Goal: Information Seeking & Learning: Learn about a topic

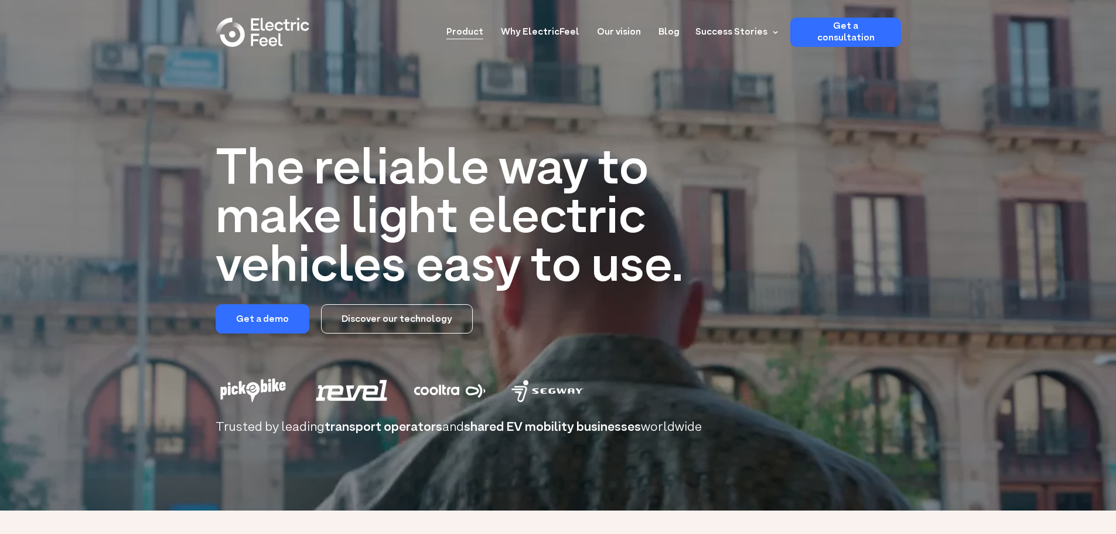
click at [483, 35] on link "Product" at bounding box center [464, 29] width 37 height 22
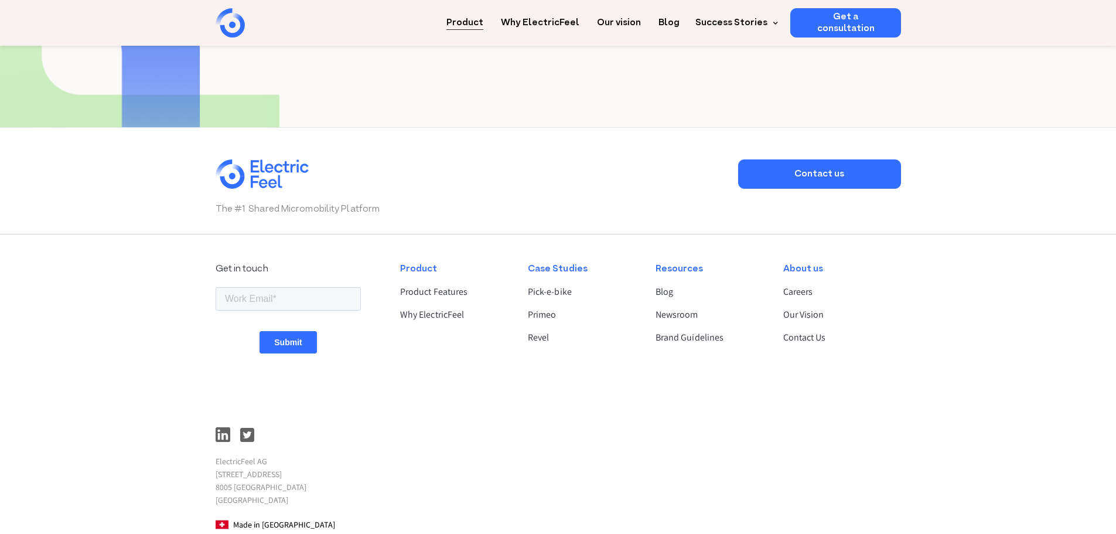
scroll to position [2297, 0]
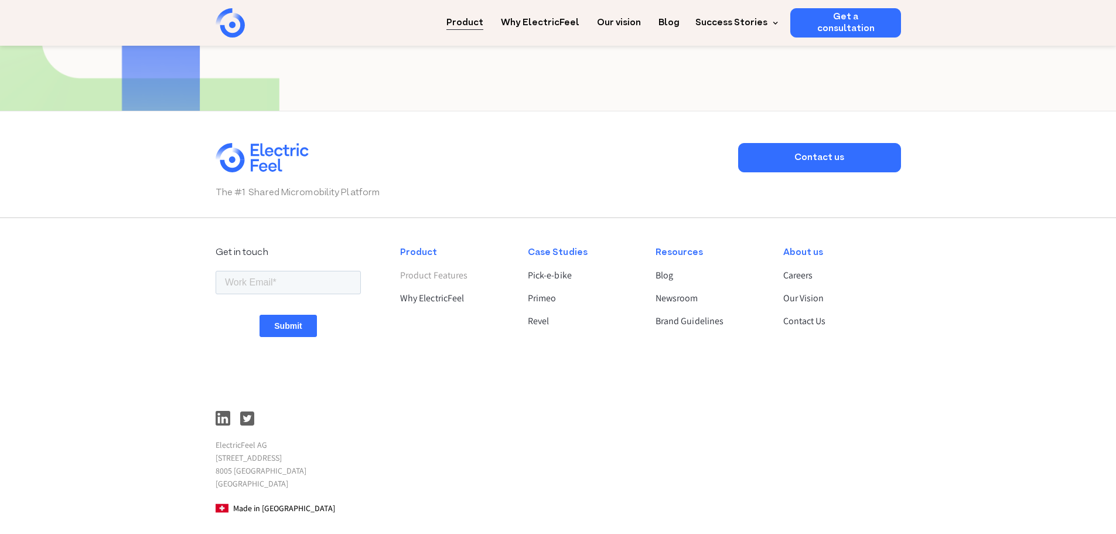
click at [448, 268] on link "Product Features" at bounding box center [454, 275] width 108 height 14
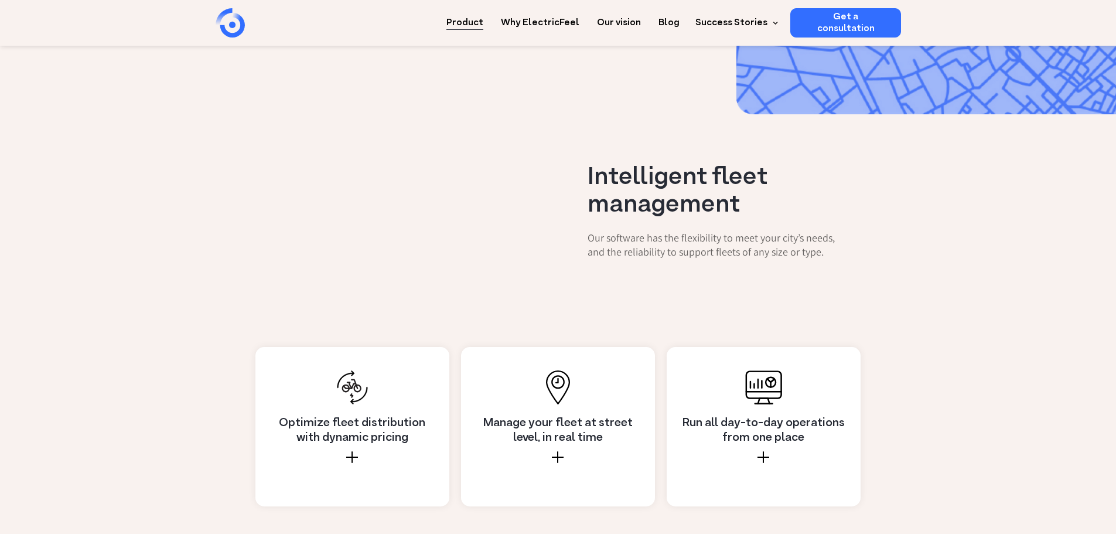
scroll to position [879, 0]
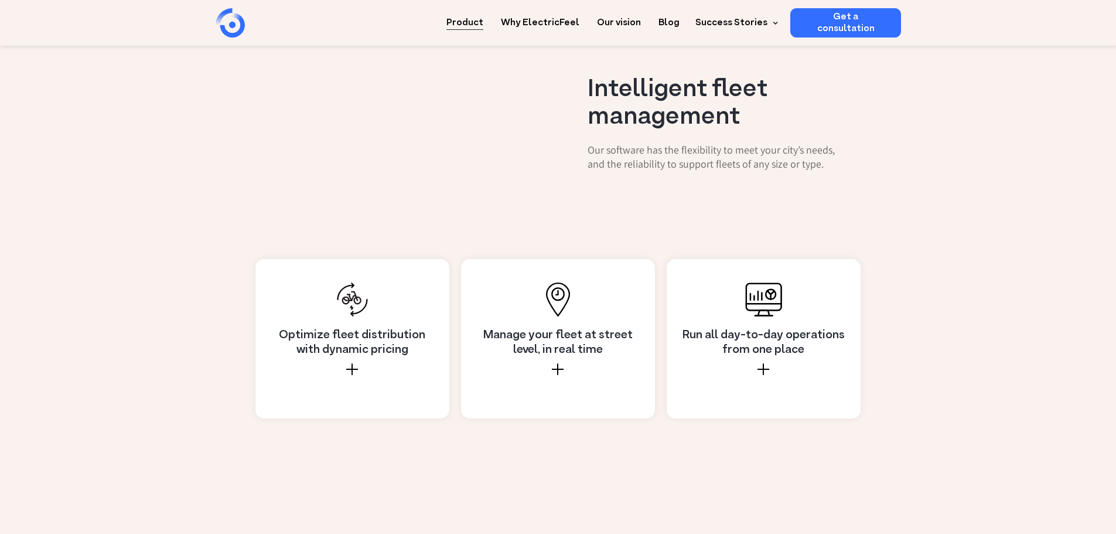
click at [518, 328] on h4 "Manage your fleet at street level, in real time" at bounding box center [558, 342] width 165 height 29
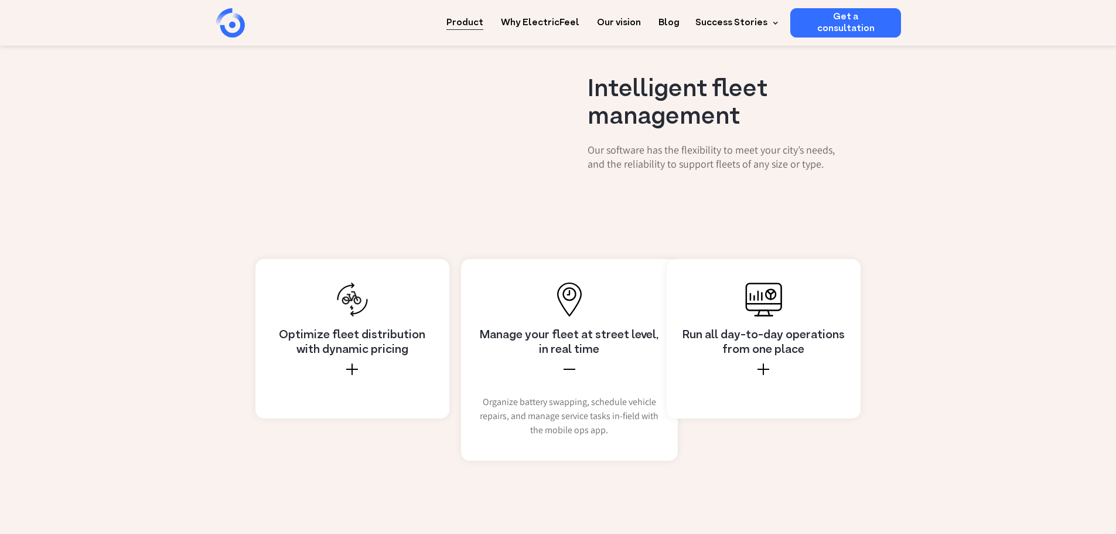
click at [794, 328] on h4 "Run all day-to-day operations from one place" at bounding box center [763, 342] width 165 height 29
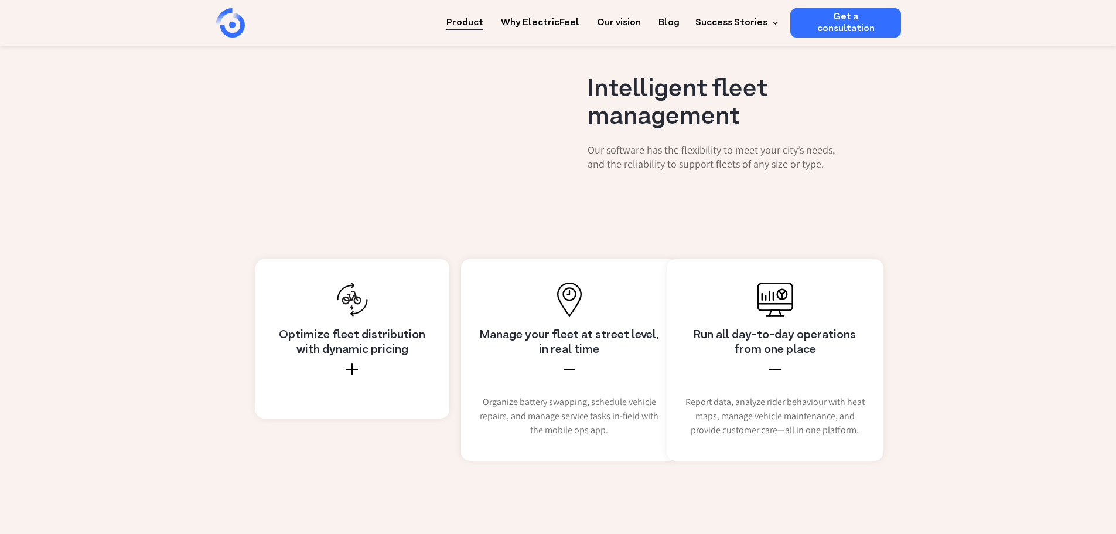
click at [392, 328] on div "Optimize fleet distribution with dynamic pricing" at bounding box center [352, 361] width 165 height 67
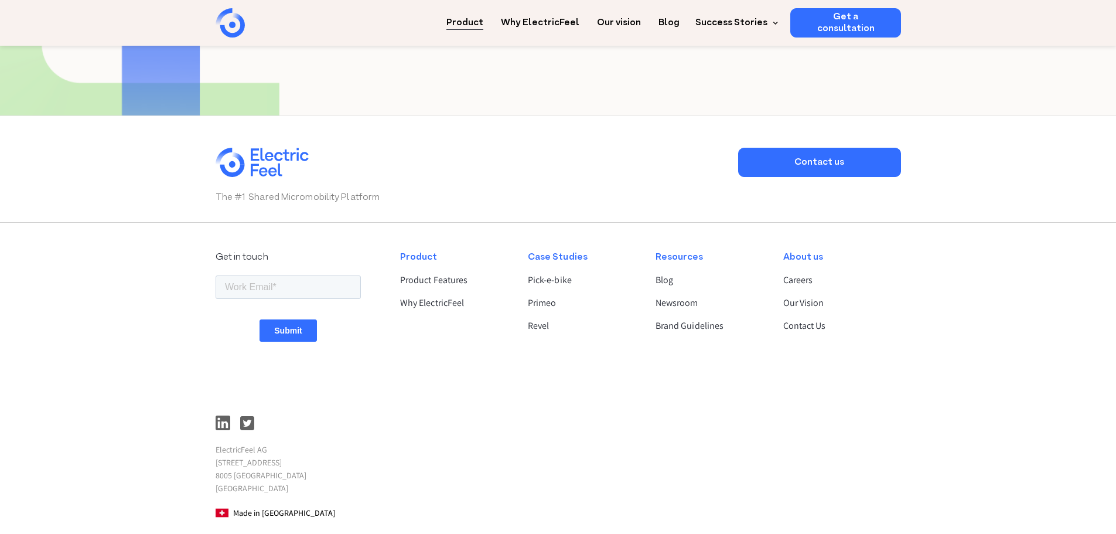
scroll to position [2339, 0]
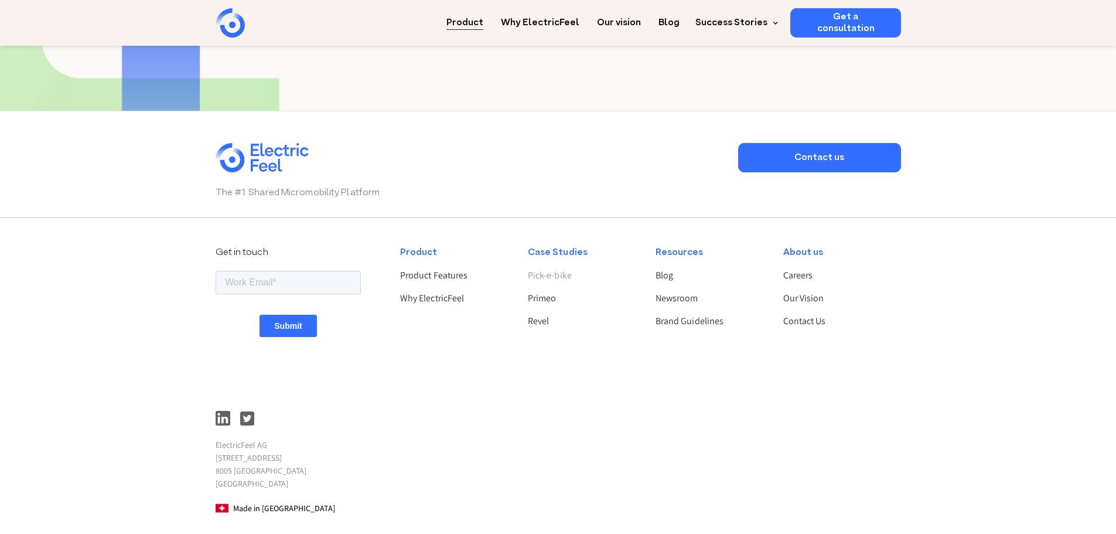
click at [565, 268] on link "Pick-e-bike" at bounding box center [582, 275] width 108 height 14
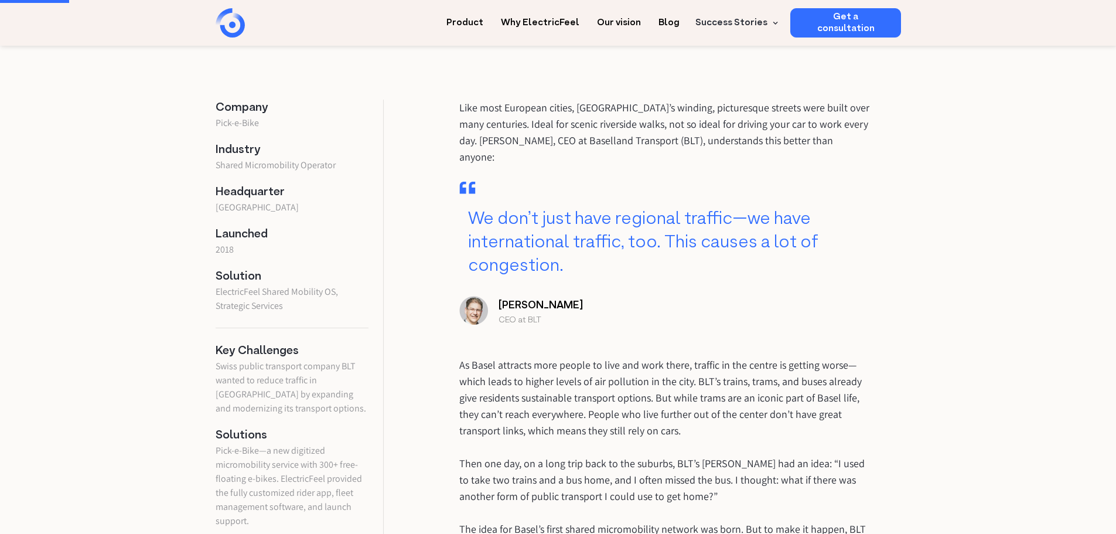
scroll to position [59, 0]
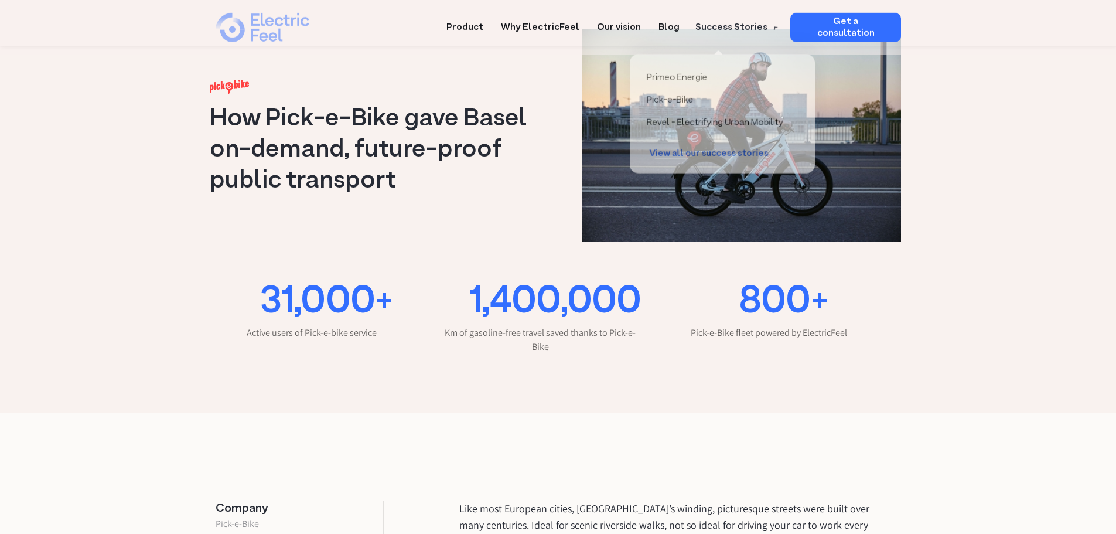
click at [748, 12] on div "Product Why ElectricFeel Our vision Blog Success Stories Primeo Energie Pick-e-…" at bounding box center [558, 23] width 685 height 47
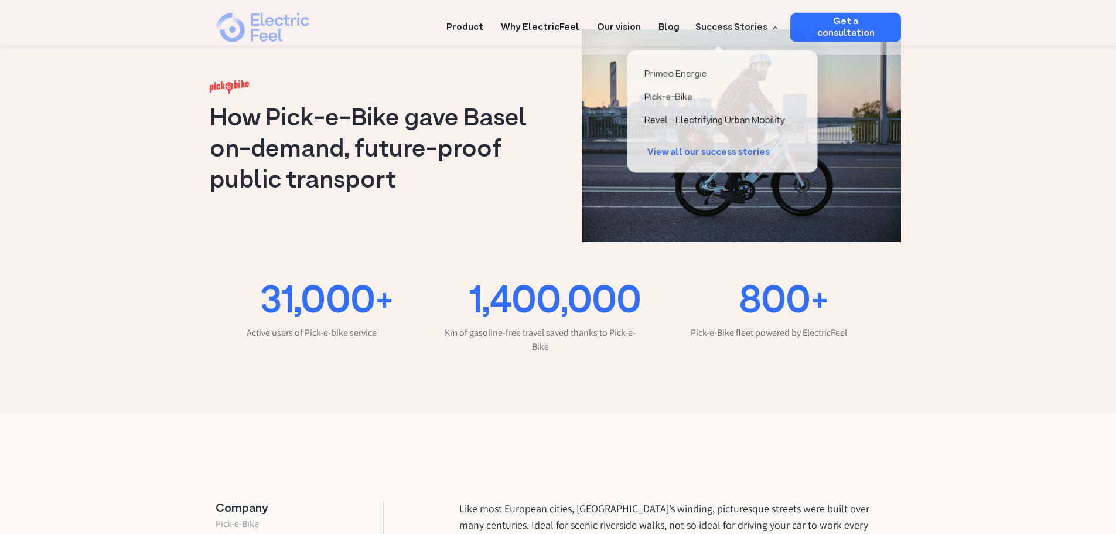
click at [747, 19] on div "Success Stories" at bounding box center [734, 27] width 93 height 29
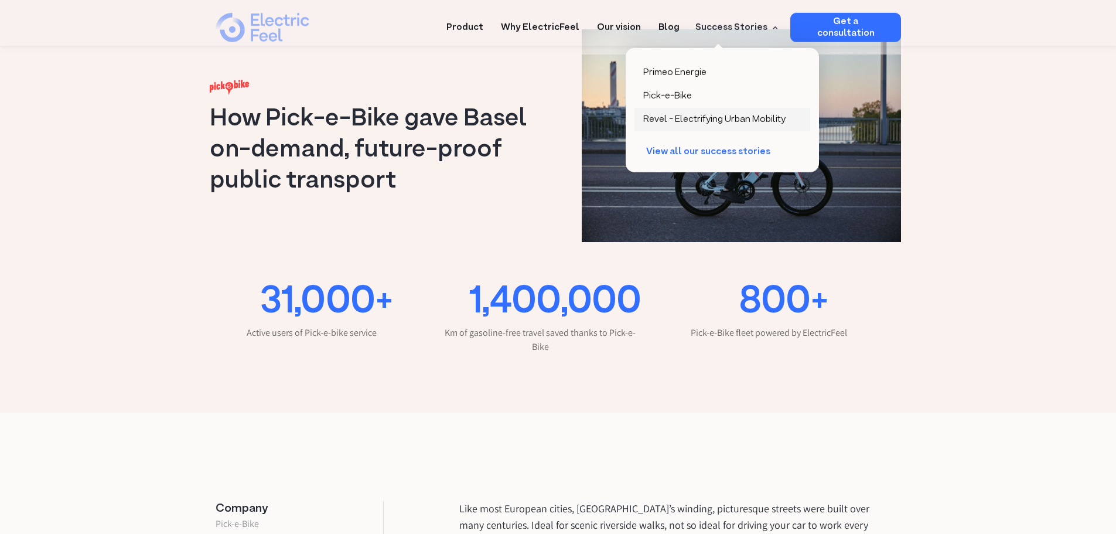
click at [692, 110] on link "Revel - Electrifying Urban Mobility" at bounding box center [722, 119] width 176 height 23
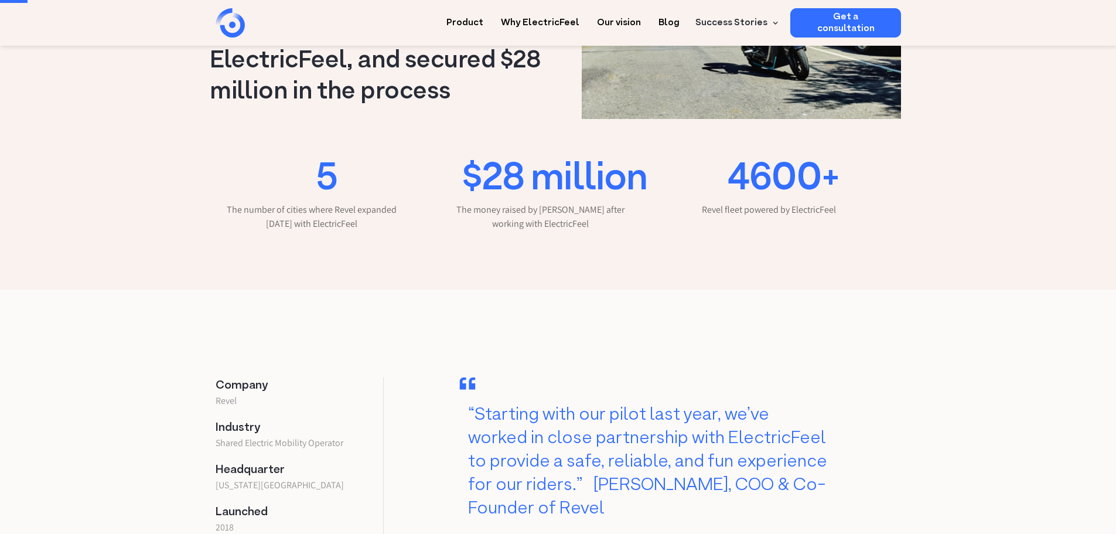
scroll to position [410, 0]
